Goal: Task Accomplishment & Management: Use online tool/utility

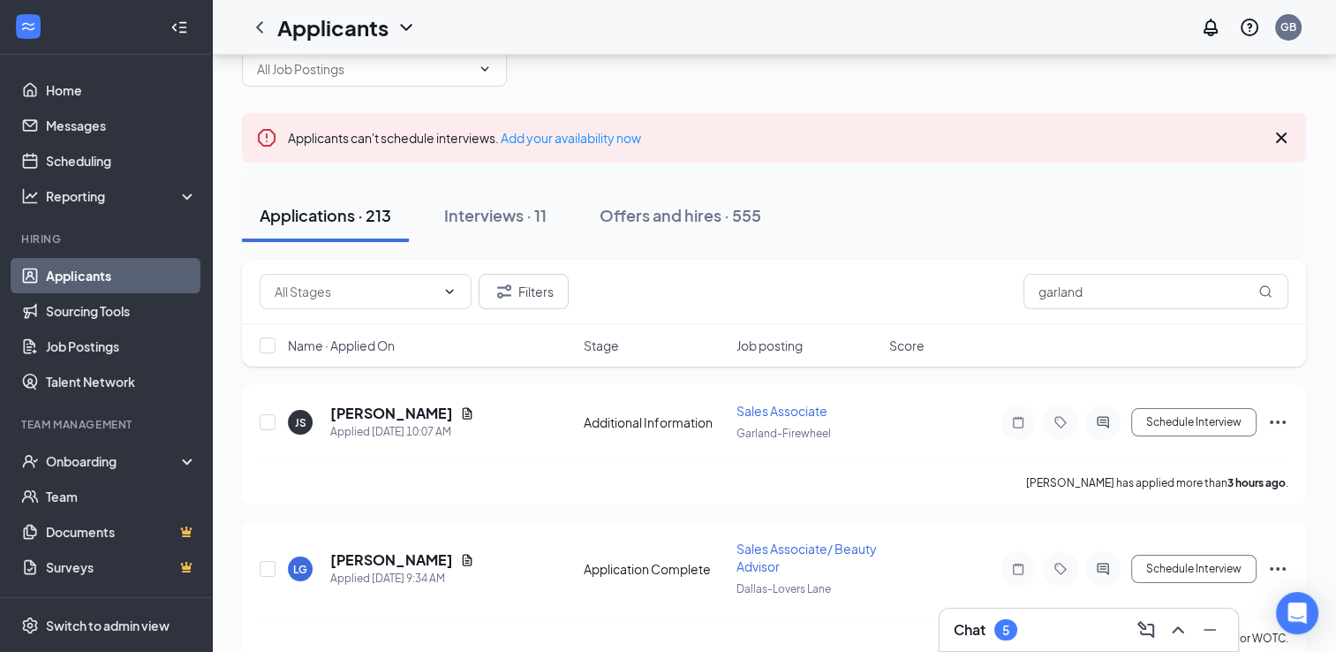
scroll to position [43, 0]
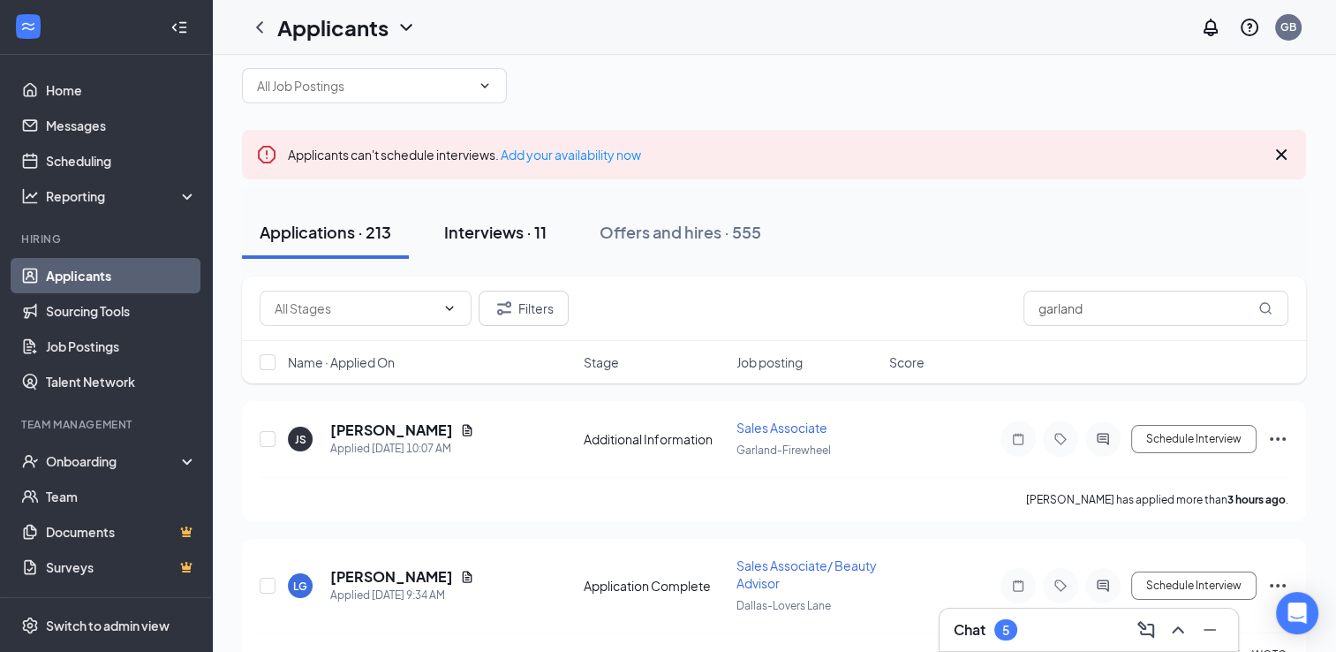
click at [484, 239] on div "Interviews · 11" at bounding box center [495, 232] width 102 height 22
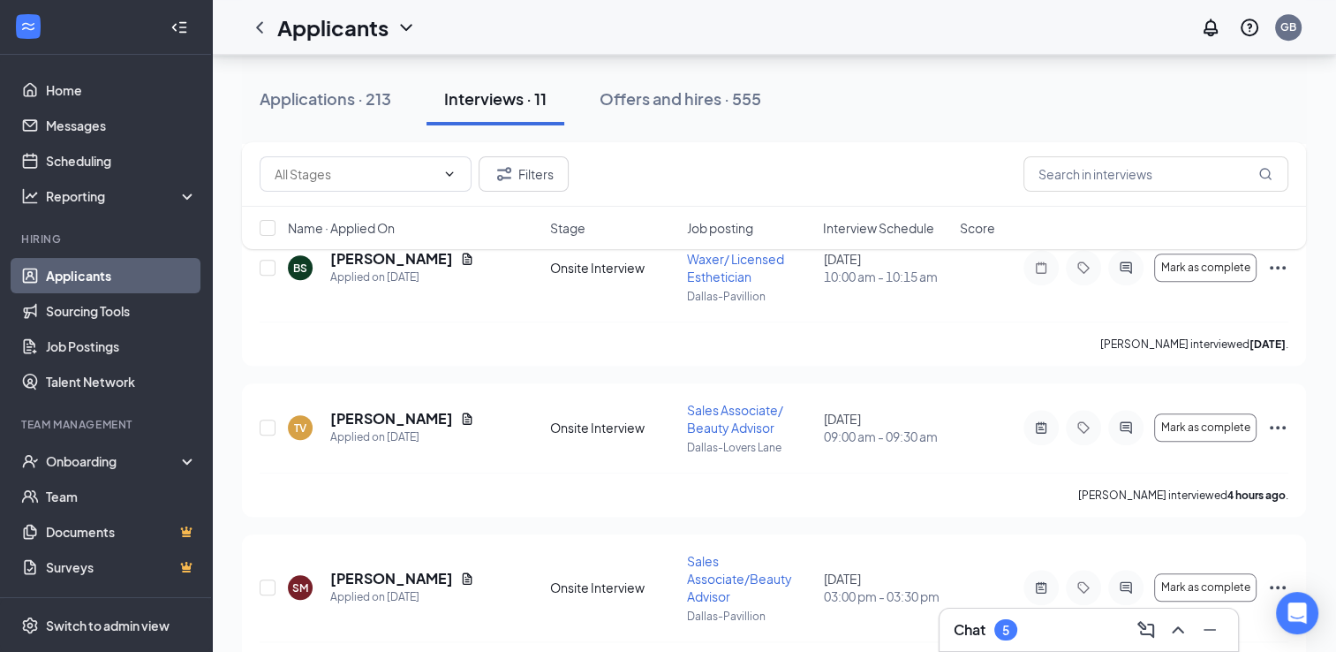
scroll to position [1596, 0]
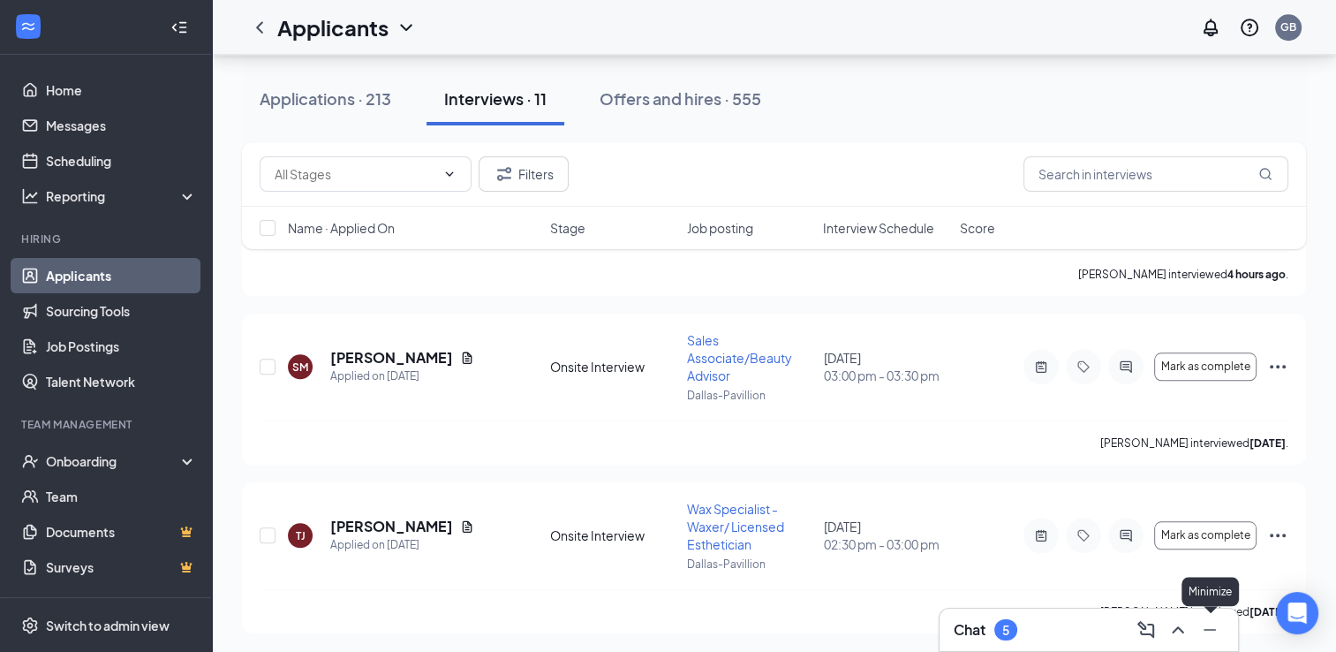
click at [1212, 621] on icon "Minimize" at bounding box center [1209, 629] width 21 height 21
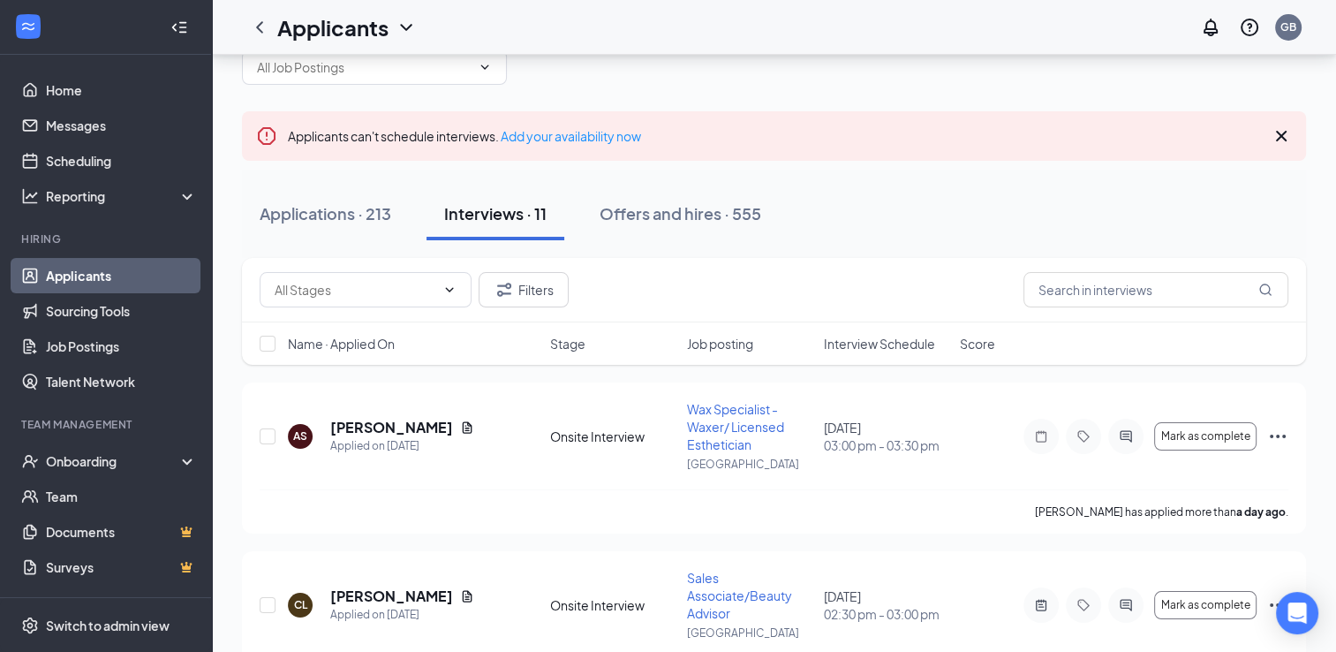
scroll to position [42, 0]
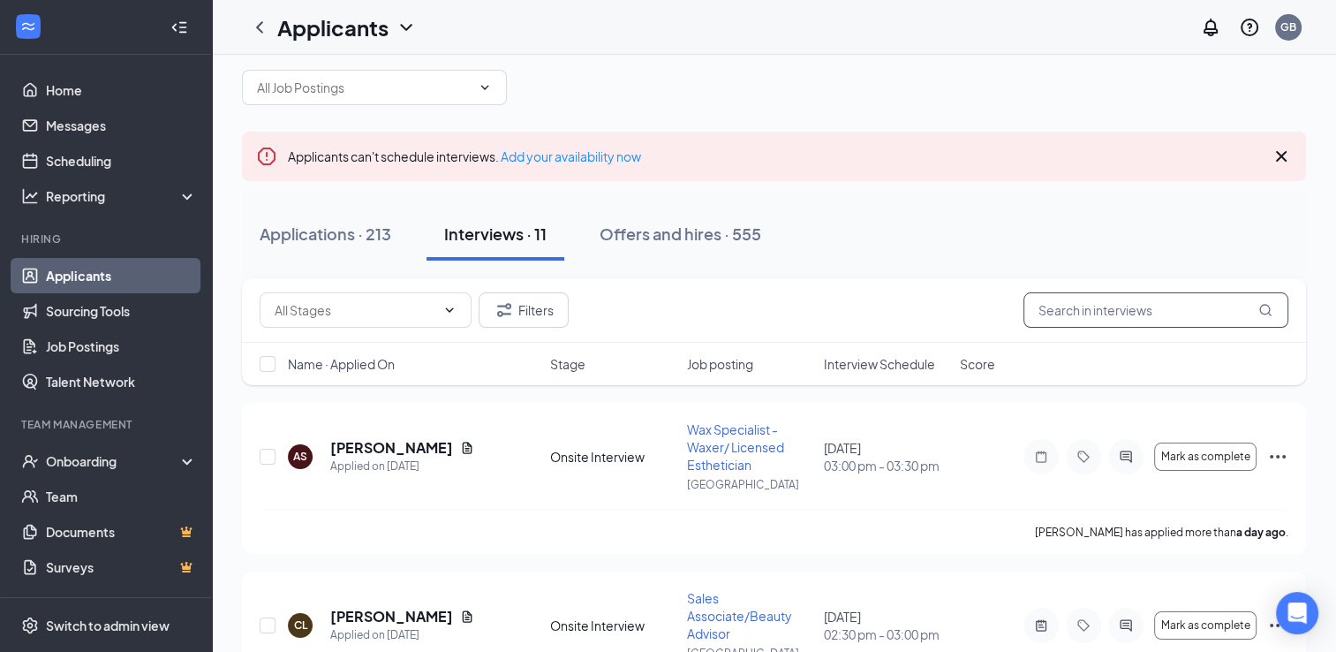
click at [1168, 316] on input "text" at bounding box center [1155, 309] width 265 height 35
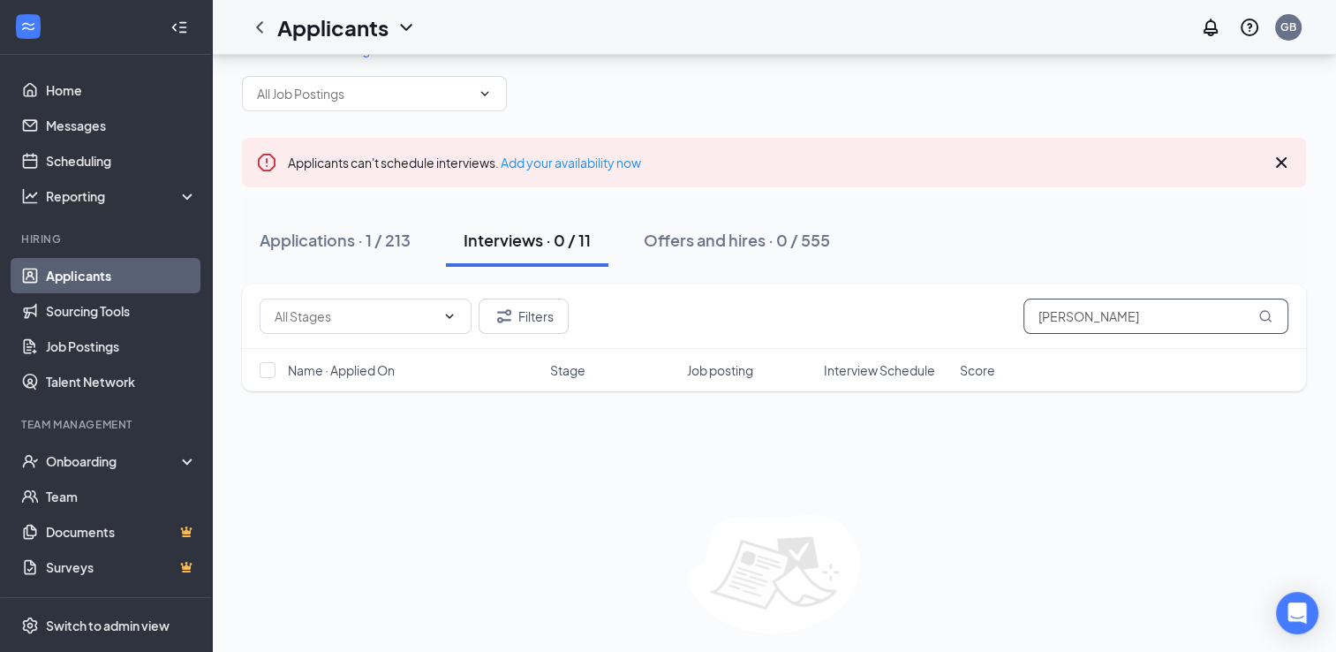
scroll to position [71, 0]
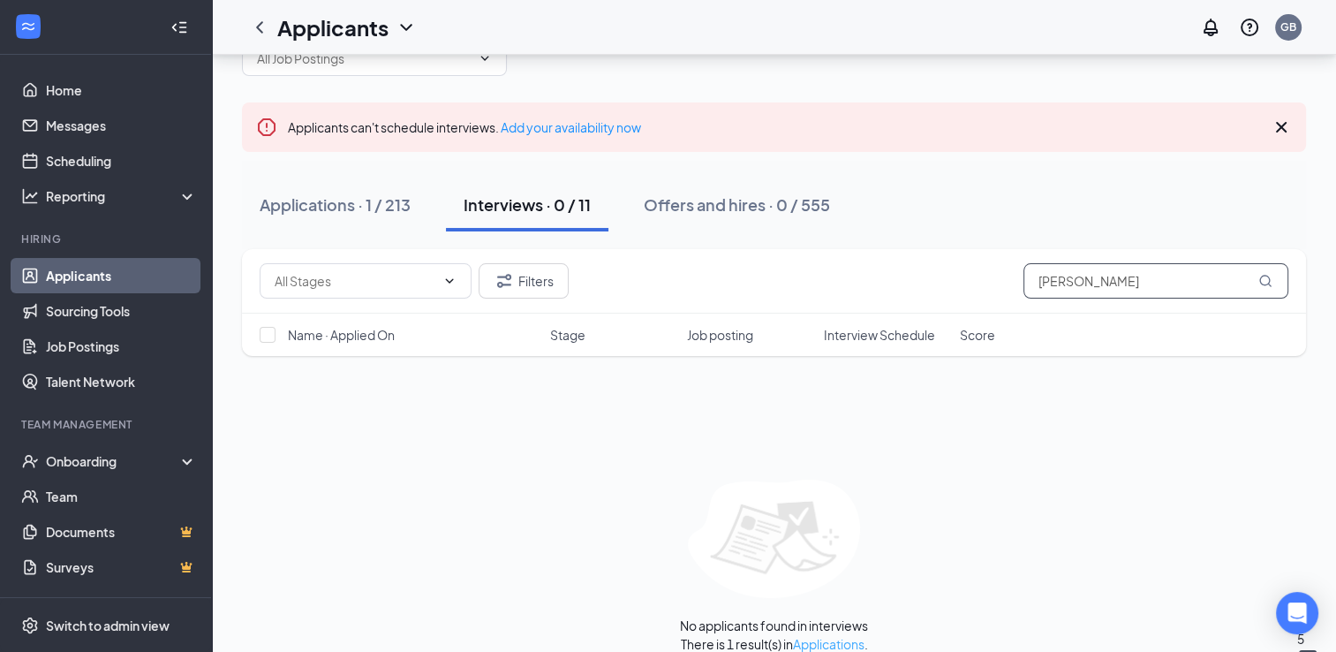
type input "[PERSON_NAME]"
click at [806, 638] on link "Applications" at bounding box center [829, 644] width 72 height 16
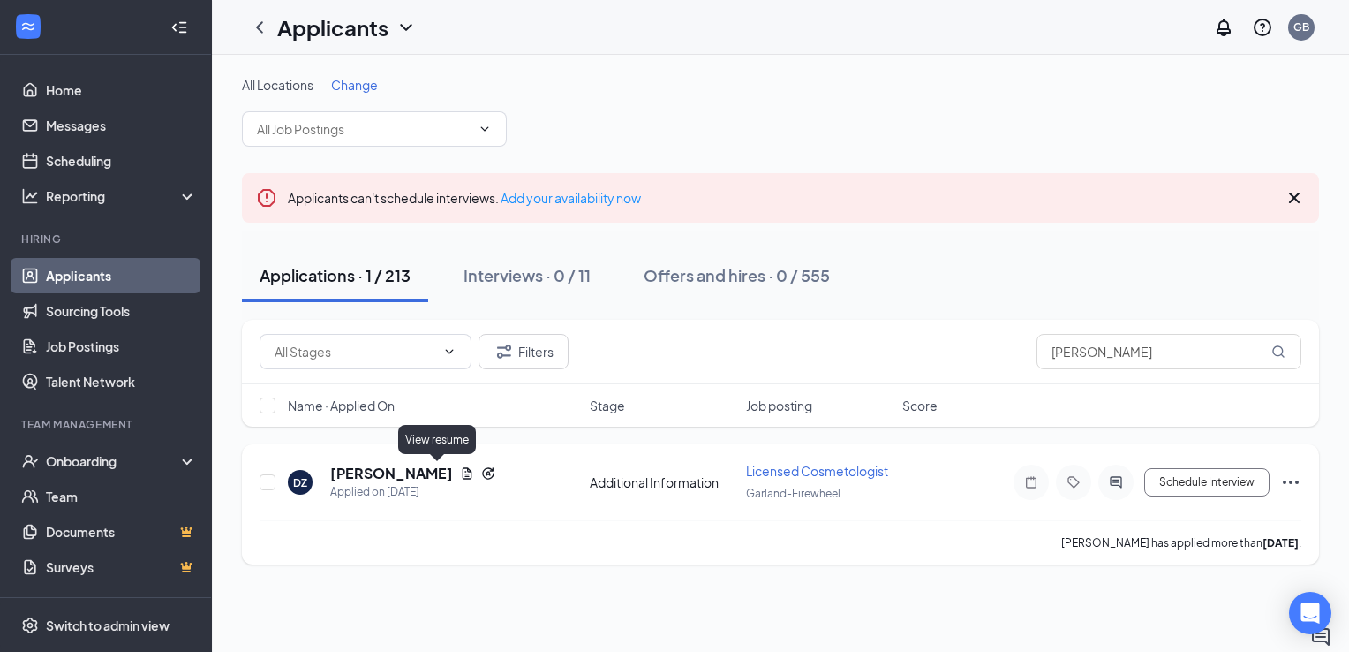
click at [463, 469] on icon "Document" at bounding box center [468, 472] width 10 height 11
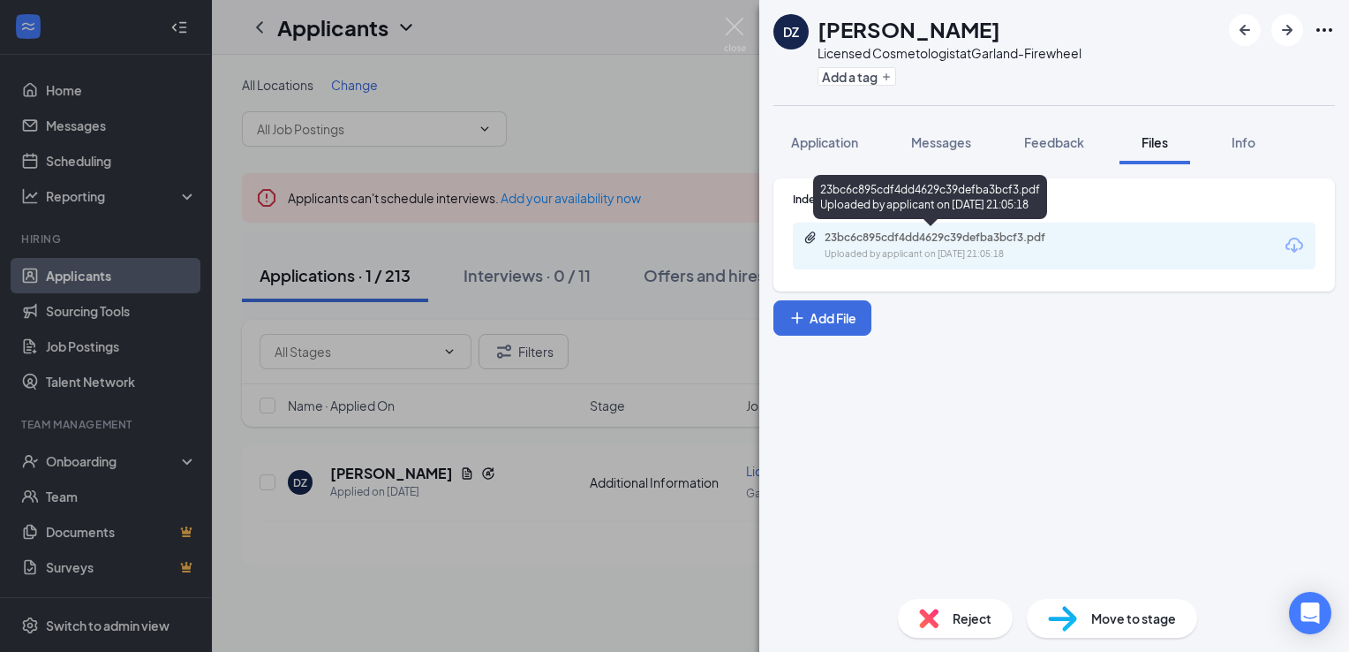
click at [909, 249] on div "Uploaded by applicant on [DATE] 21:05:18" at bounding box center [957, 254] width 265 height 14
